Goal: Information Seeking & Learning: Learn about a topic

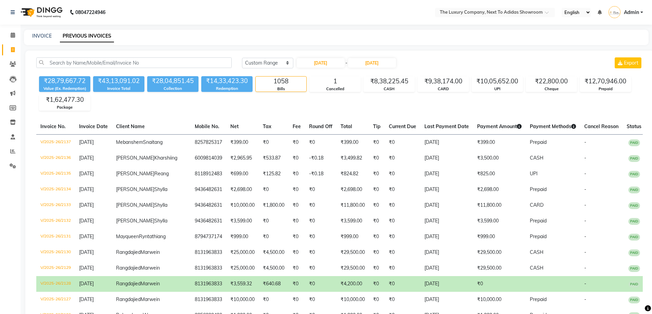
select select "range"
click at [7, 156] on link "Reports" at bounding box center [10, 151] width 16 height 11
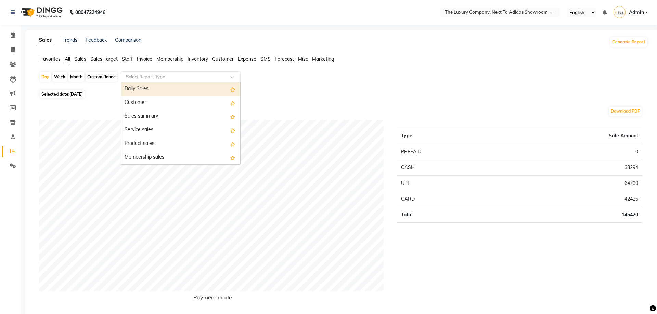
click at [166, 79] on input "text" at bounding box center [174, 77] width 99 height 7
click at [167, 87] on div "Daily Sales" at bounding box center [180, 89] width 119 height 14
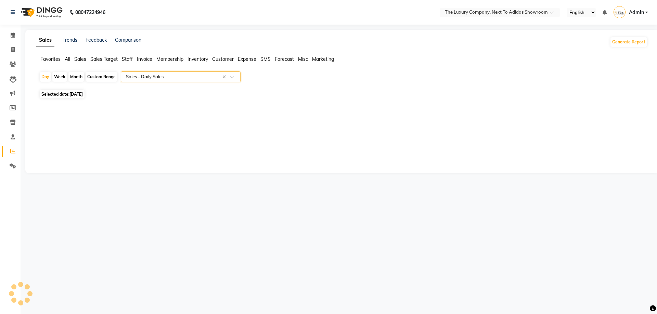
select select "full_report"
select select "csv"
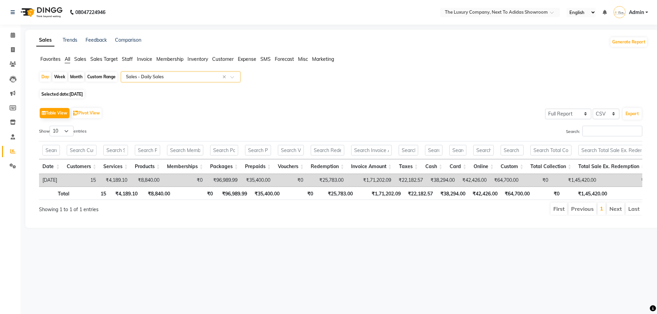
click at [71, 75] on div "Month" at bounding box center [76, 77] width 16 height 10
select select "9"
select select "2025"
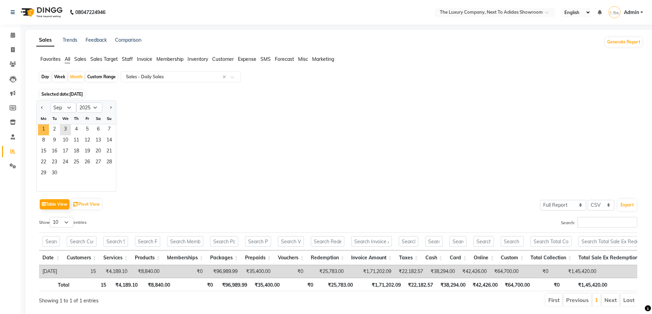
click at [47, 130] on span "1" at bounding box center [43, 130] width 11 height 11
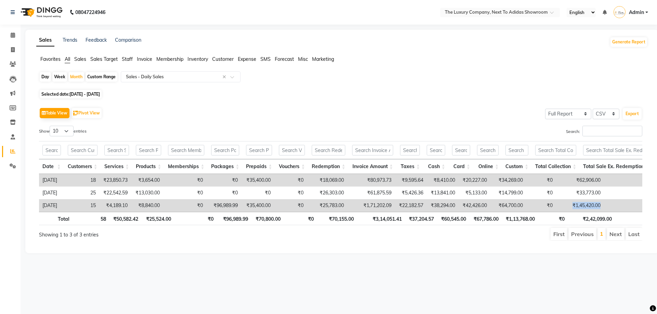
drag, startPoint x: 582, startPoint y: 208, endPoint x: 623, endPoint y: 206, distance: 40.7
click at [623, 206] on tr "[DATE] 15 ₹4,189.10 ₹8,840.00 ₹0 ₹96,989.99 ₹35,400.00 ₹0 ₹25,783.00 ₹1,71,202.…" at bounding box center [668, 206] width 1259 height 13
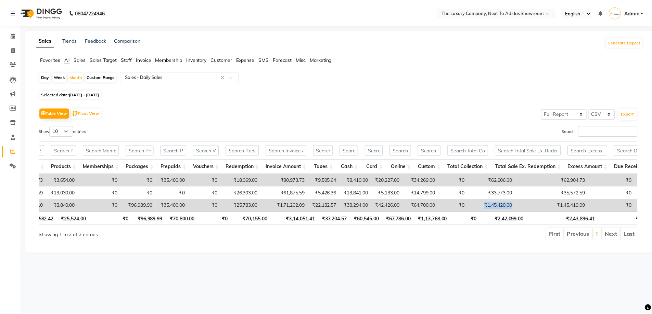
scroll to position [0, 87]
click at [12, 150] on icon at bounding box center [12, 151] width 5 height 5
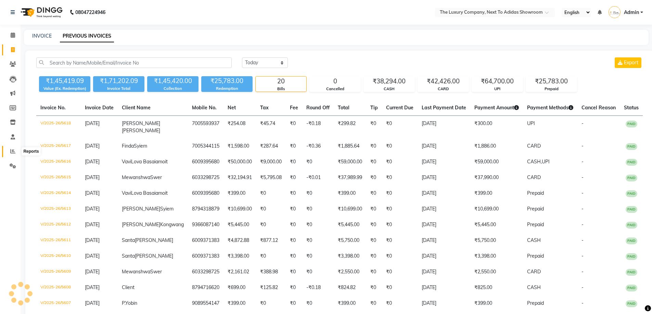
click at [14, 151] on icon at bounding box center [12, 151] width 5 height 5
